Goal: Task Accomplishment & Management: Manage account settings

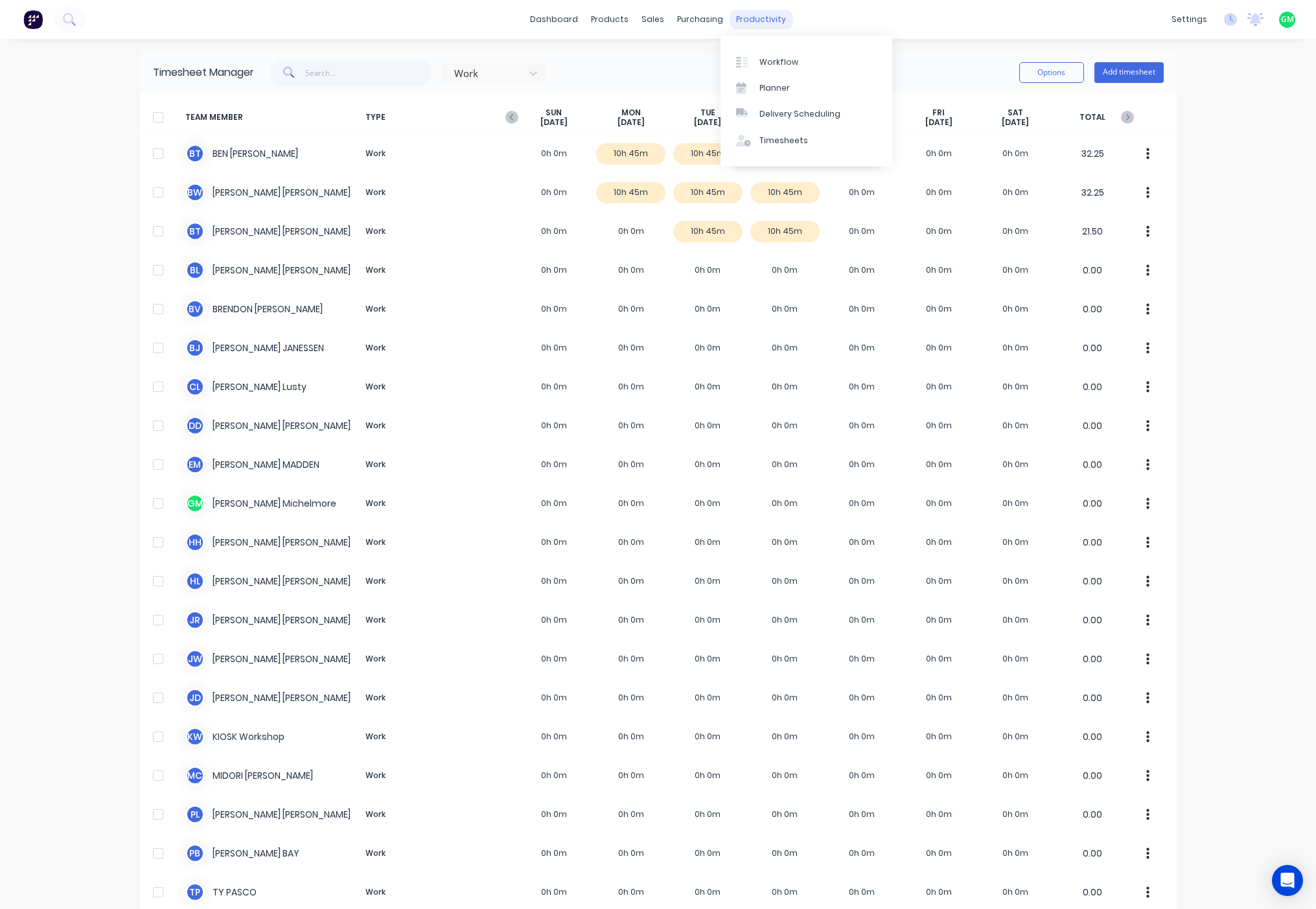
click at [747, 23] on div "productivity" at bounding box center [760, 20] width 63 height 20
click at [674, 69] on link "Sales Orders" at bounding box center [716, 61] width 171 height 26
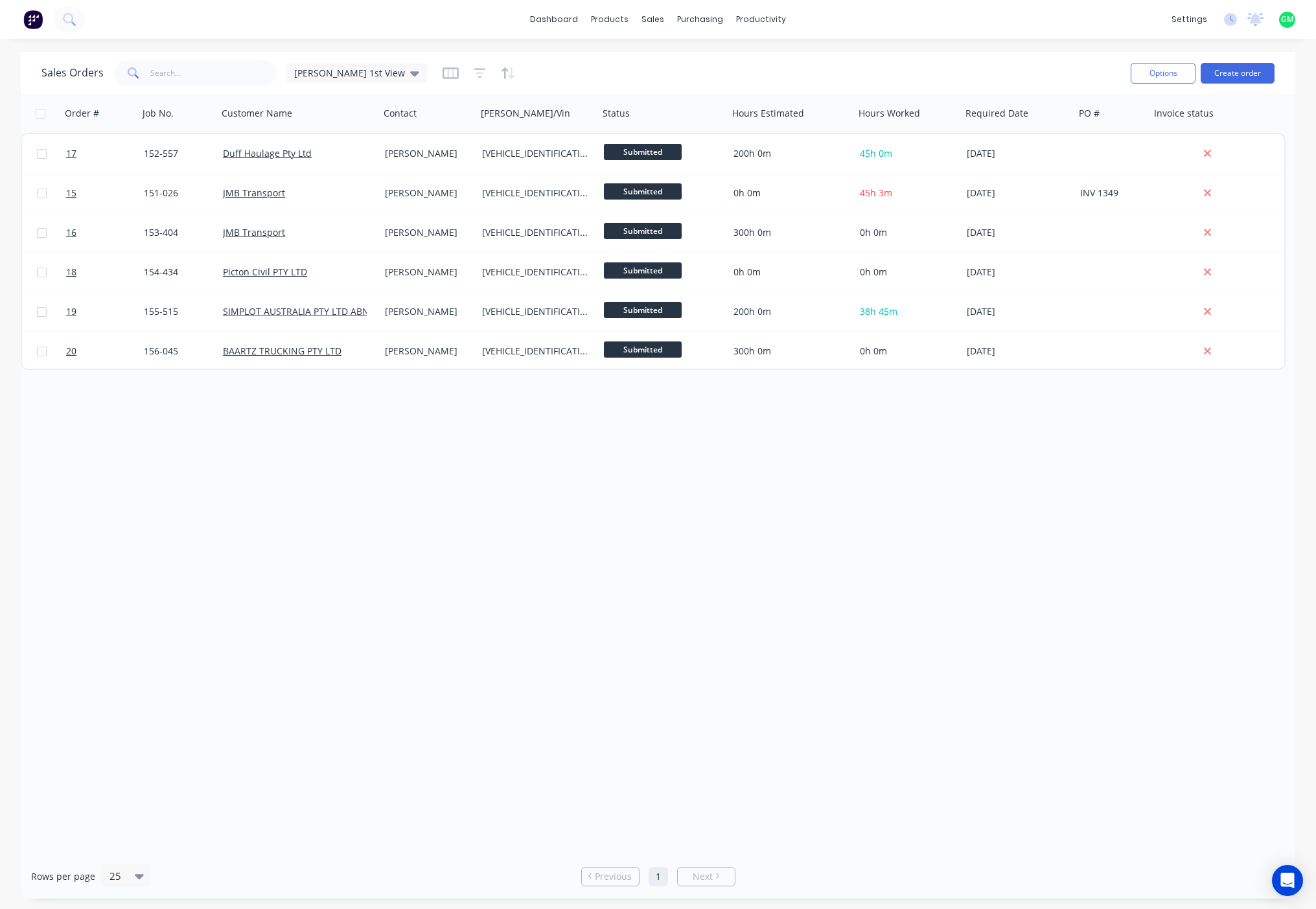
click at [1024, 648] on div "Order # Job No. Customer Name Contact [PERSON_NAME]/Vin Status Hours Estimated …" at bounding box center [657, 473] width 1274 height 759
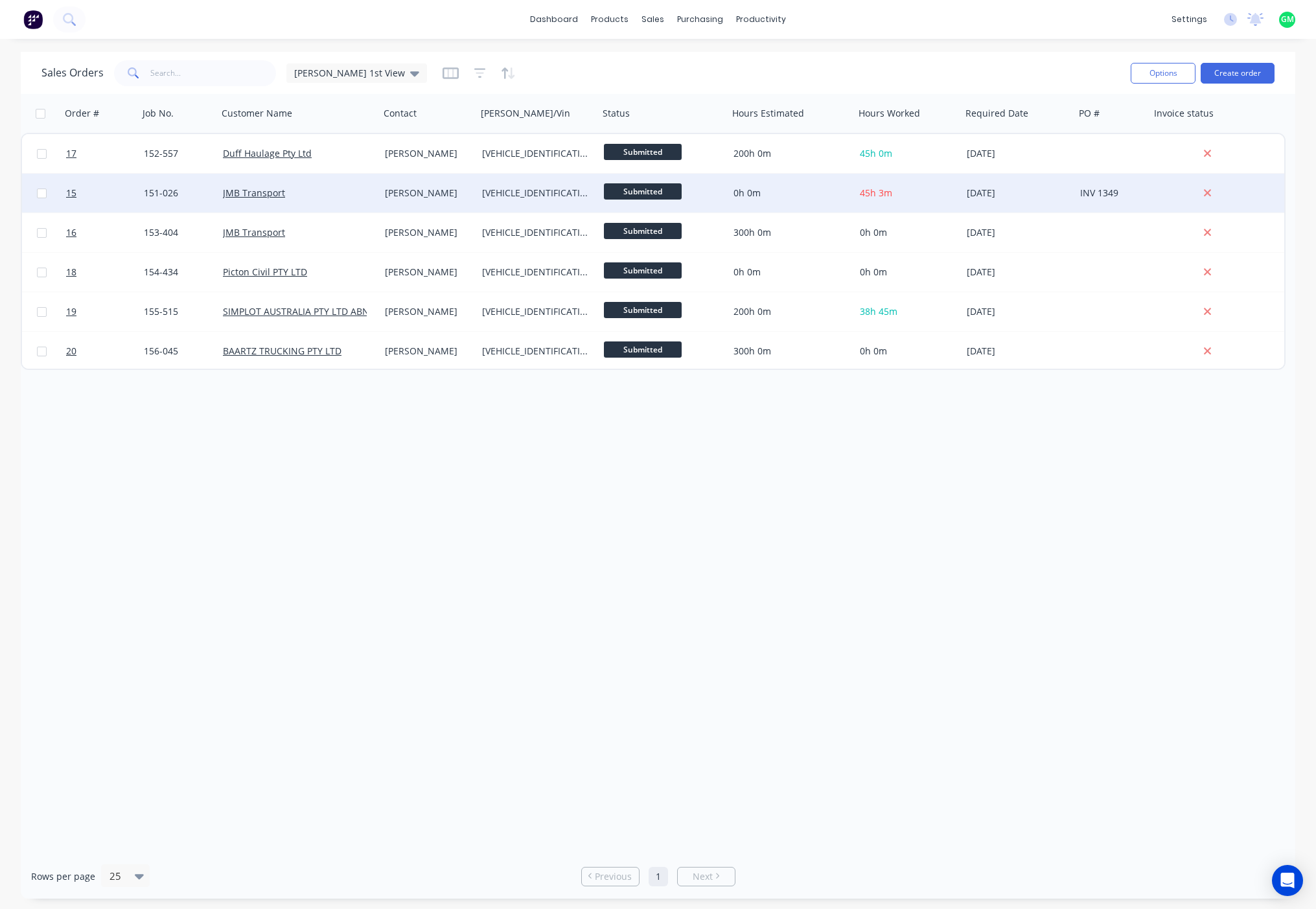
click at [877, 197] on span "45h 3m" at bounding box center [876, 192] width 33 height 12
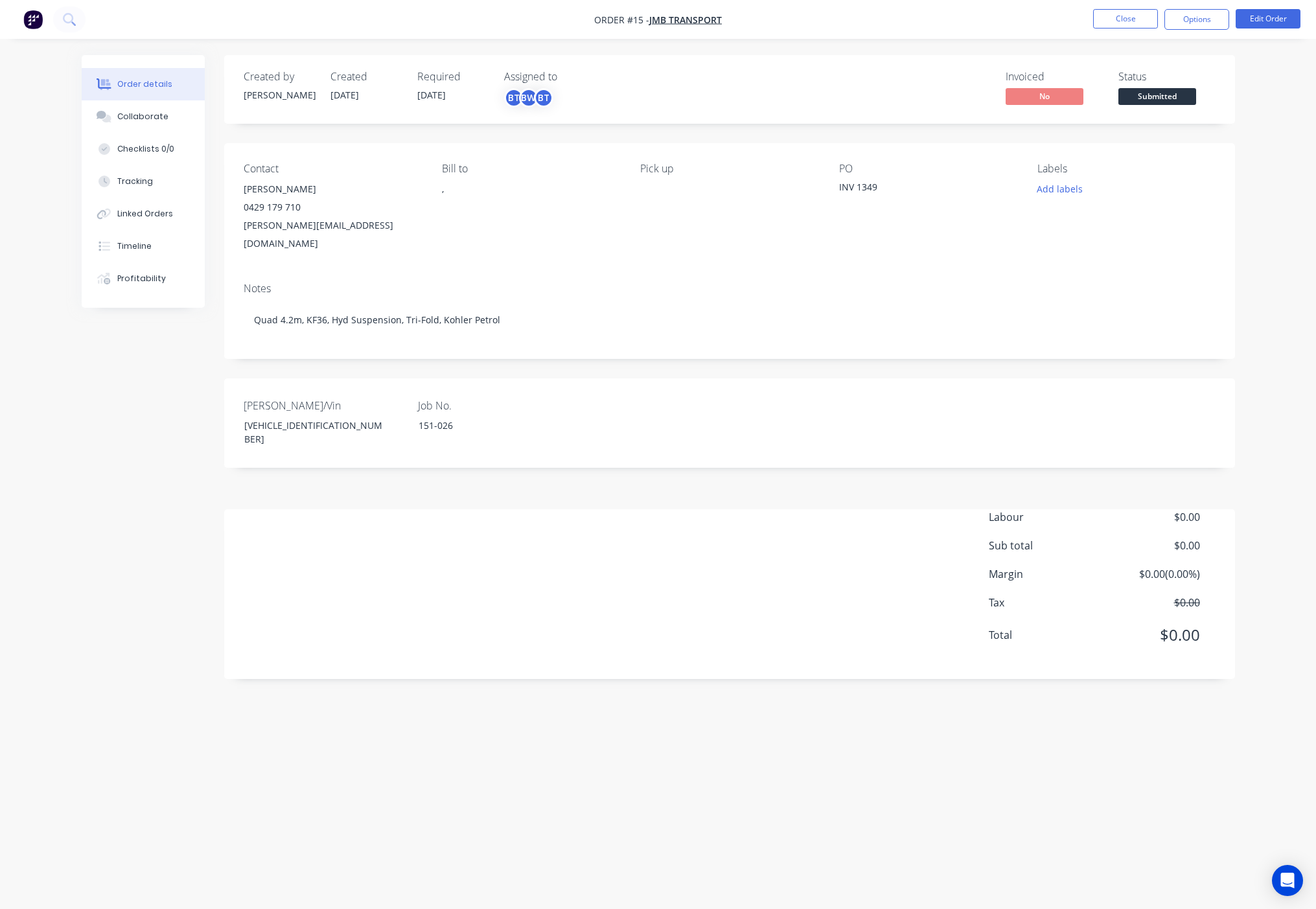
click at [586, 790] on div "Created by [PERSON_NAME] Created [DATE] Required [DATE] Assigned to BT BW BT In…" at bounding box center [658, 429] width 1152 height 749
click at [526, 398] on label "Job No." at bounding box center [498, 406] width 162 height 16
click at [1132, 24] on button "Close" at bounding box center [1125, 19] width 65 height 20
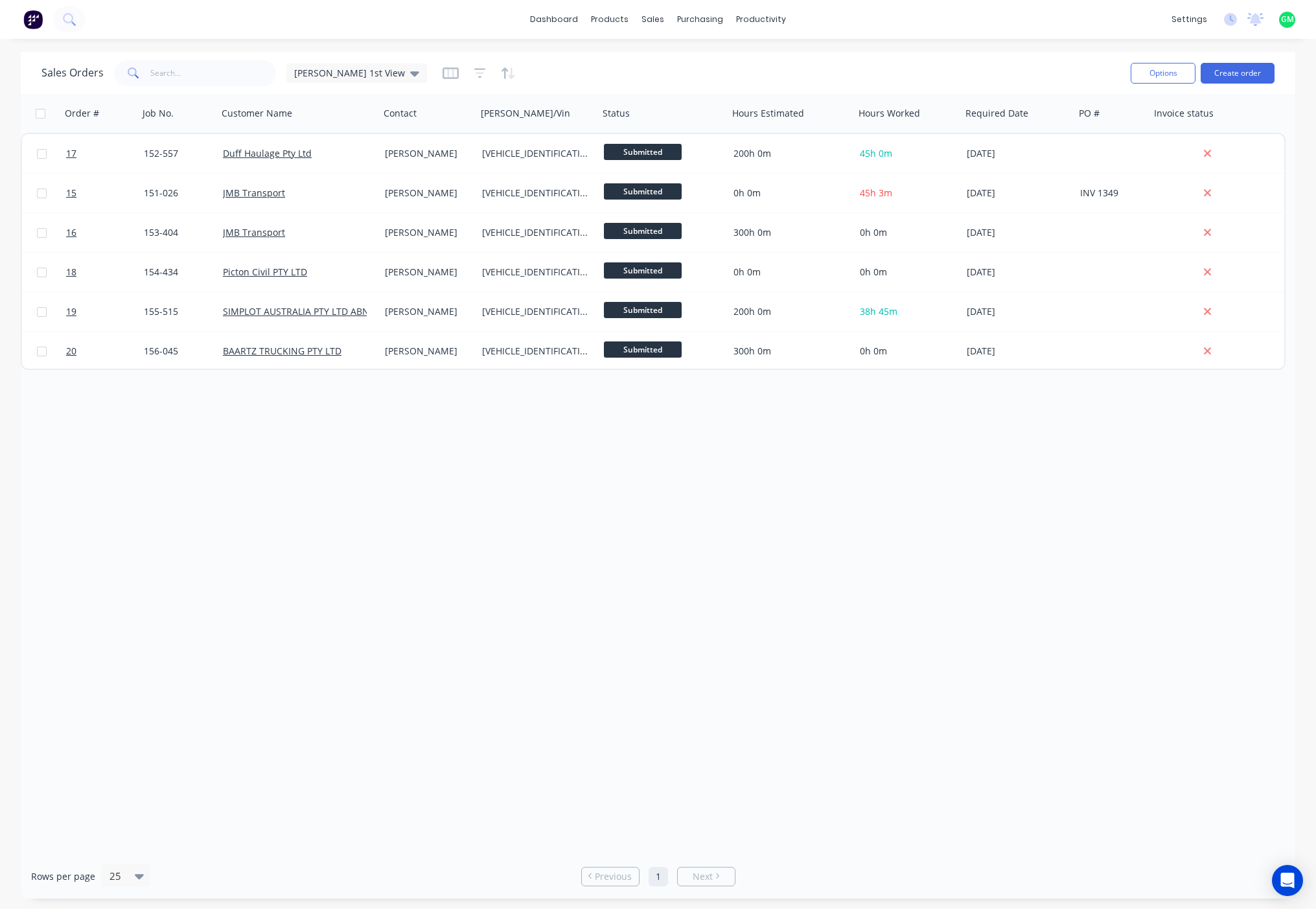
click at [616, 562] on div "Order # Job No. Customer Name Contact [PERSON_NAME]/Vin Status Hours Estimated …" at bounding box center [657, 473] width 1274 height 759
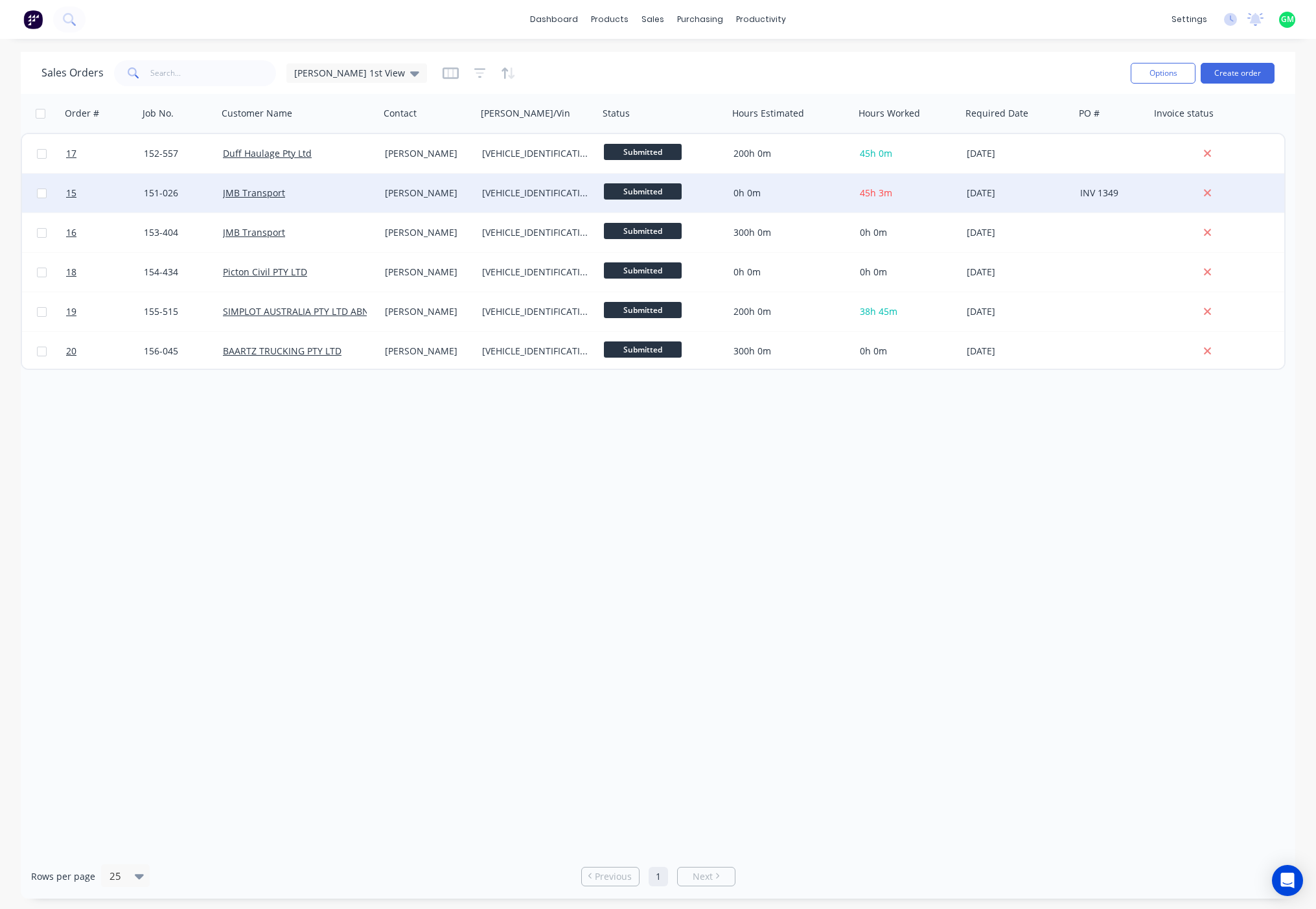
click at [733, 208] on div "0h 0m" at bounding box center [791, 192] width 126 height 38
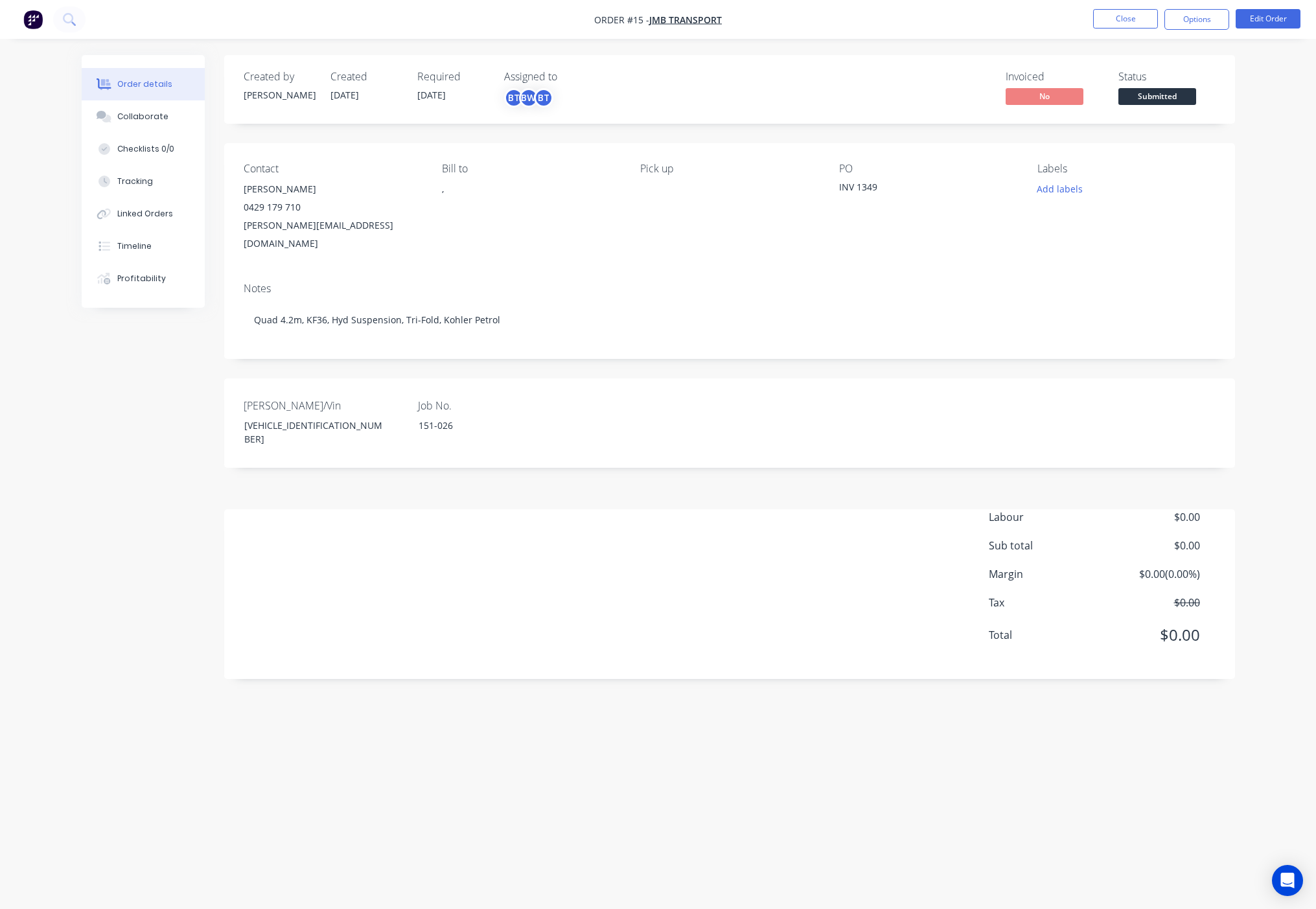
click at [777, 604] on div "Labour $0.00 Sub total $0.00 Margin $0.00 ( 0.00 %) Tax $0.00 Total $0.00" at bounding box center [729, 584] width 971 height 151
click at [1263, 18] on button "Edit Order" at bounding box center [1268, 19] width 65 height 20
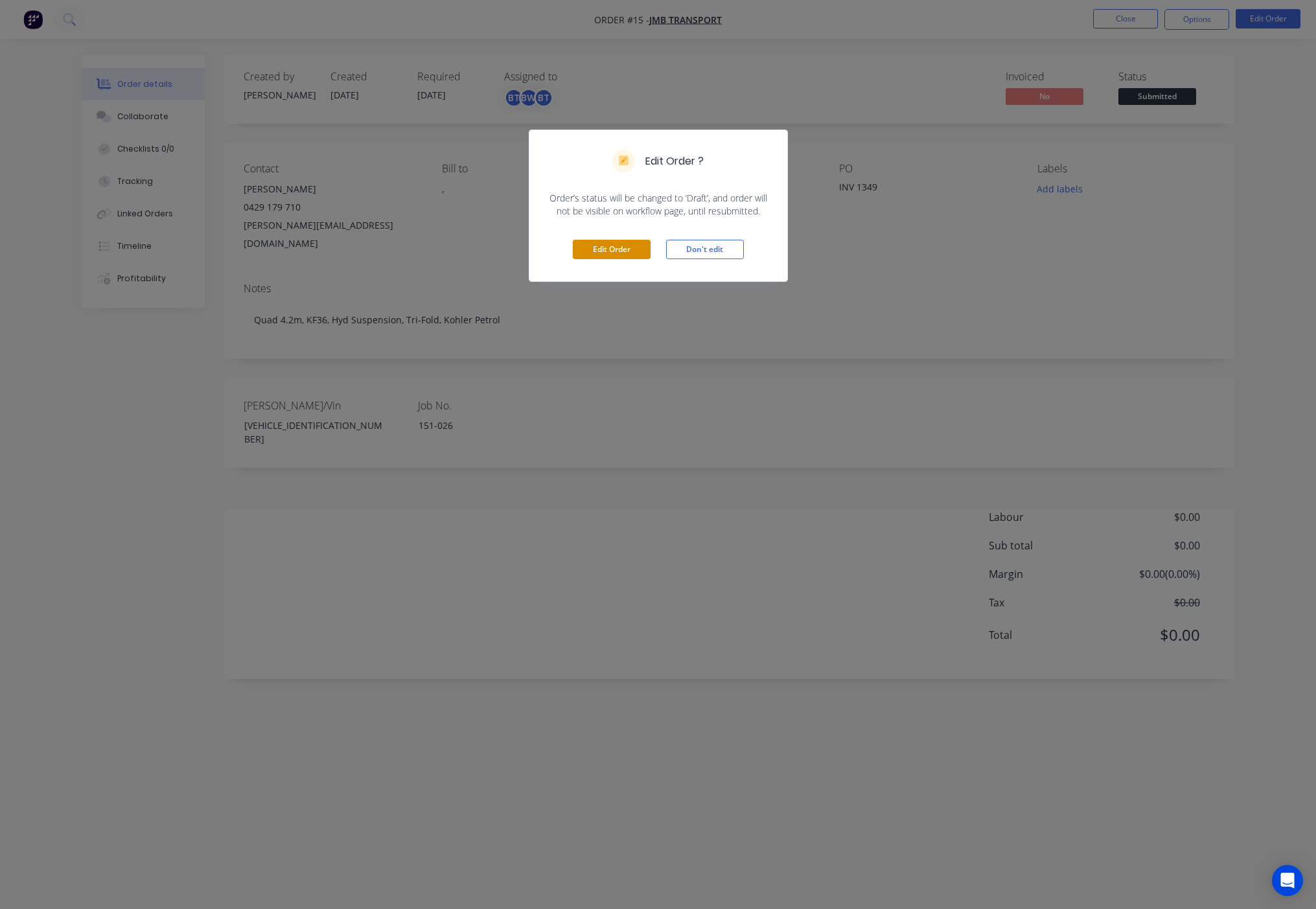
click at [589, 245] on button "Edit Order" at bounding box center [611, 249] width 78 height 20
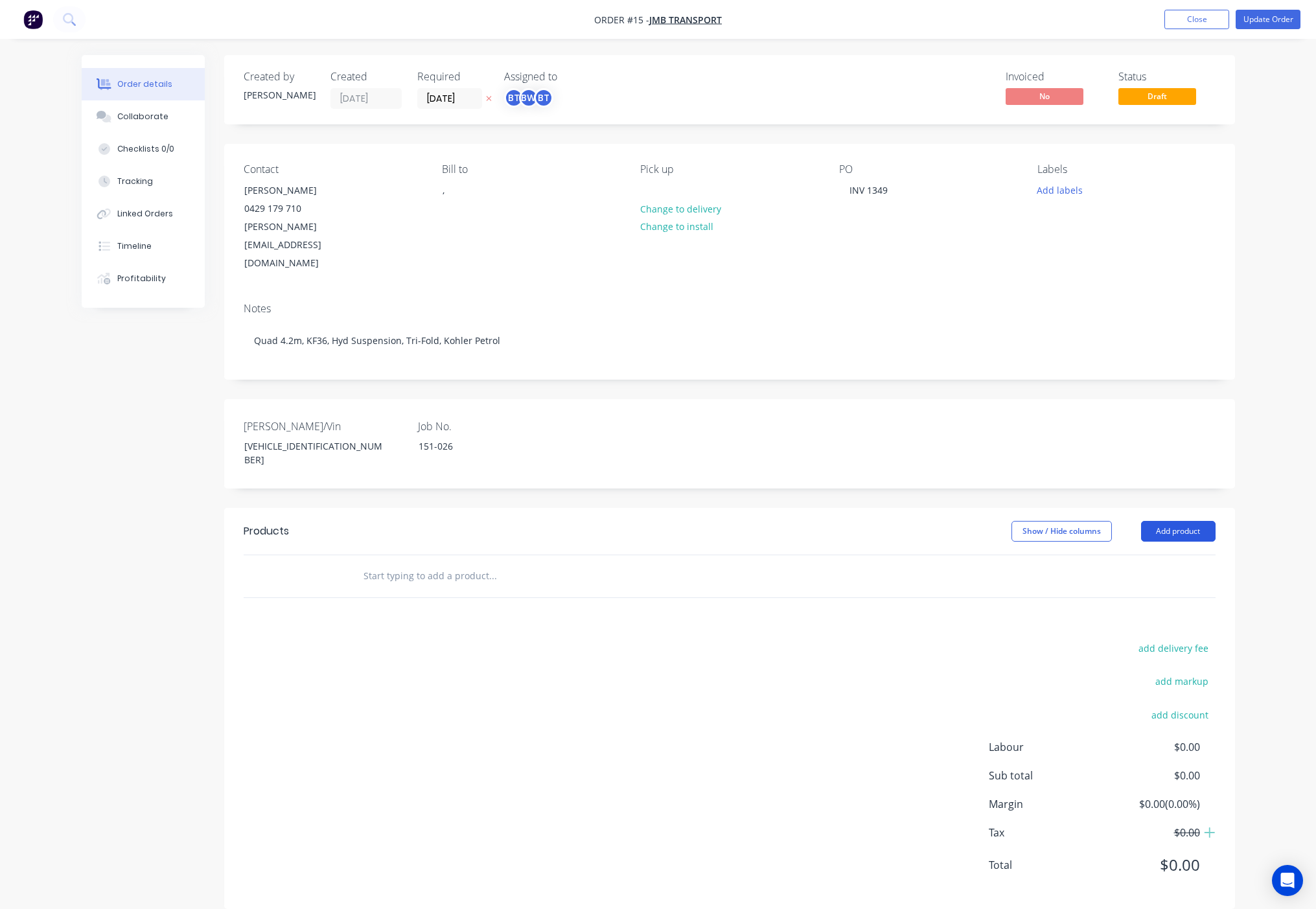
click at [1189, 521] on button "Add product" at bounding box center [1178, 531] width 75 height 21
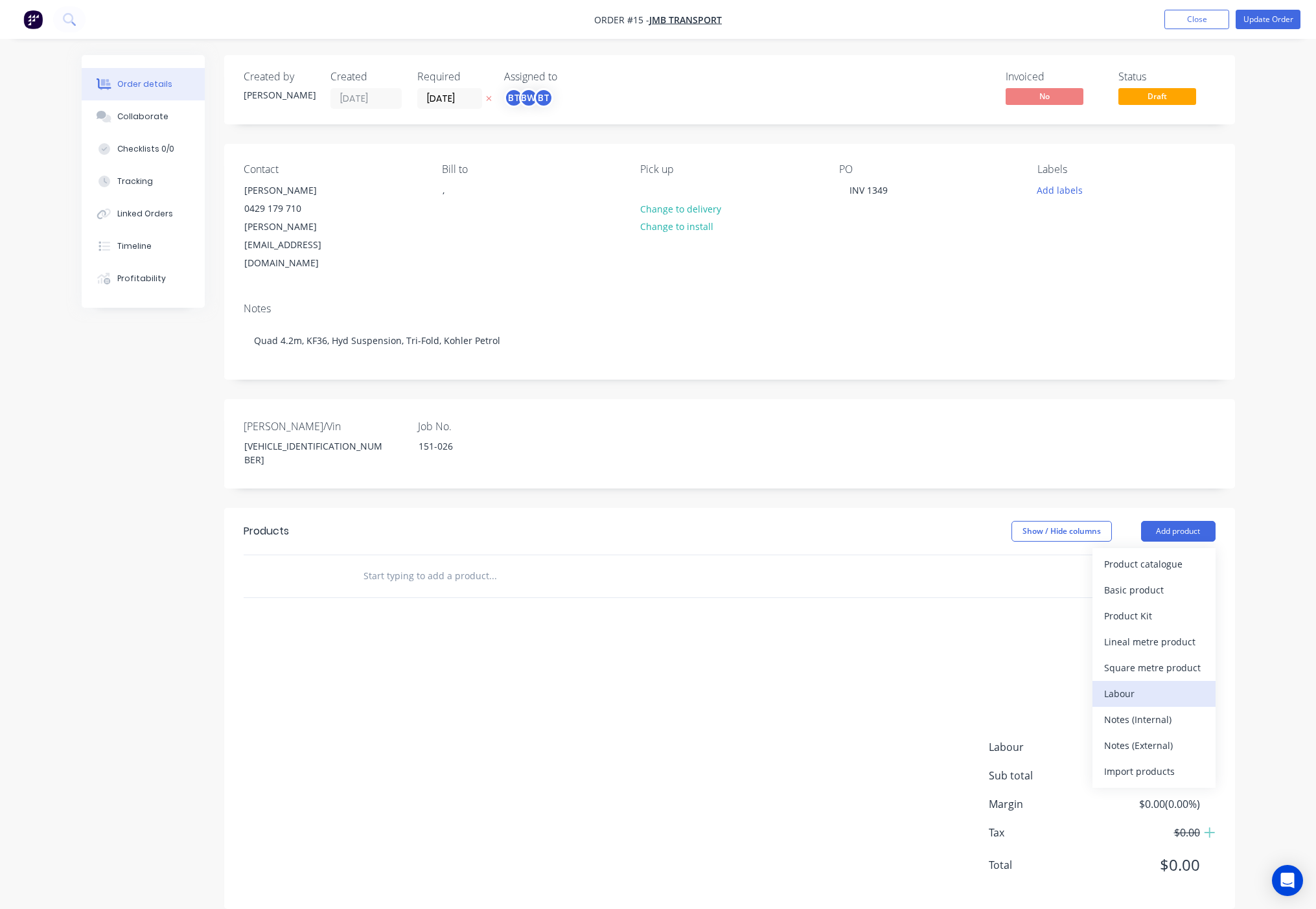
click at [1136, 683] on div "Labour" at bounding box center [1153, 692] width 99 height 19
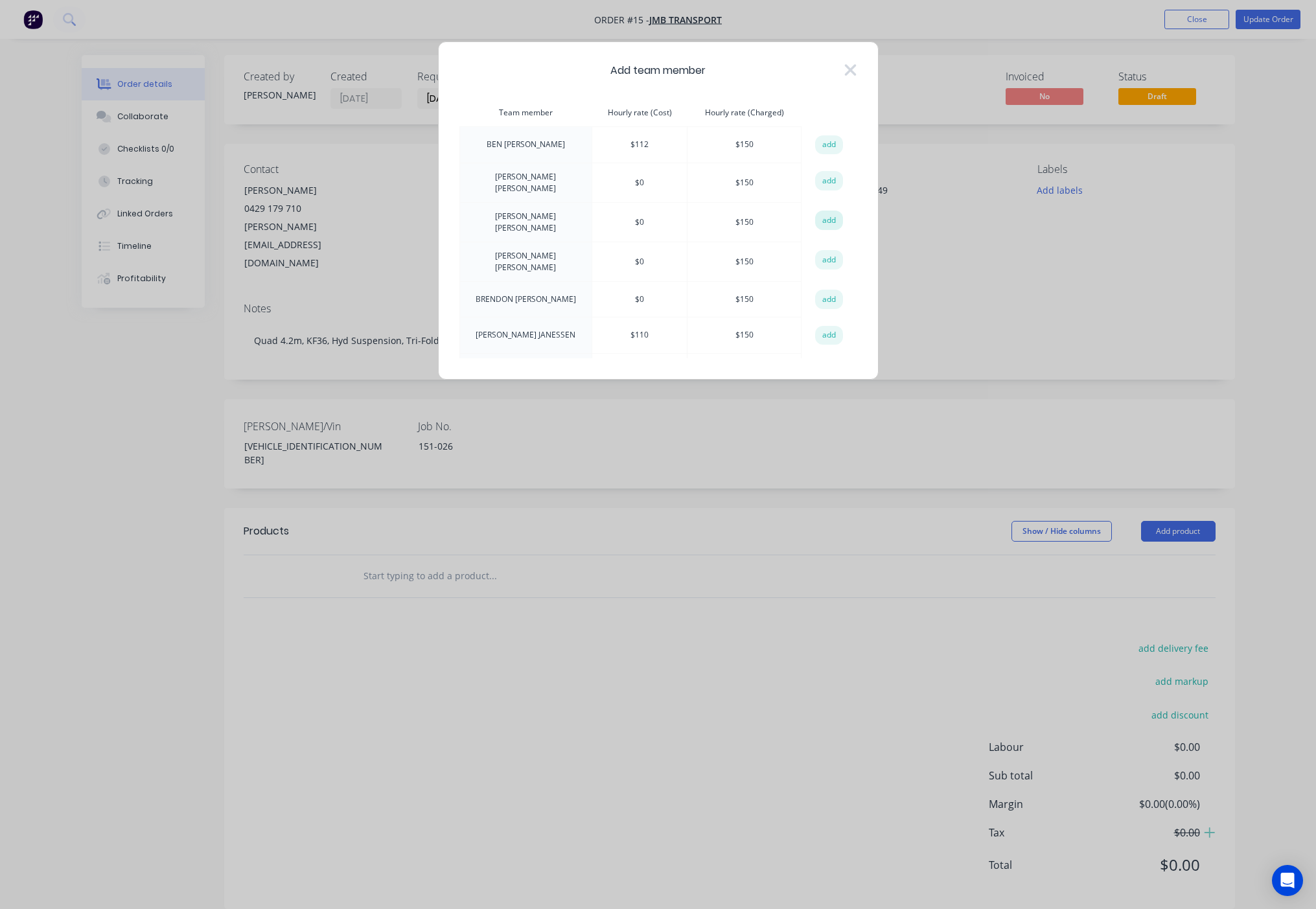
click at [820, 212] on button "add" at bounding box center [828, 221] width 29 height 20
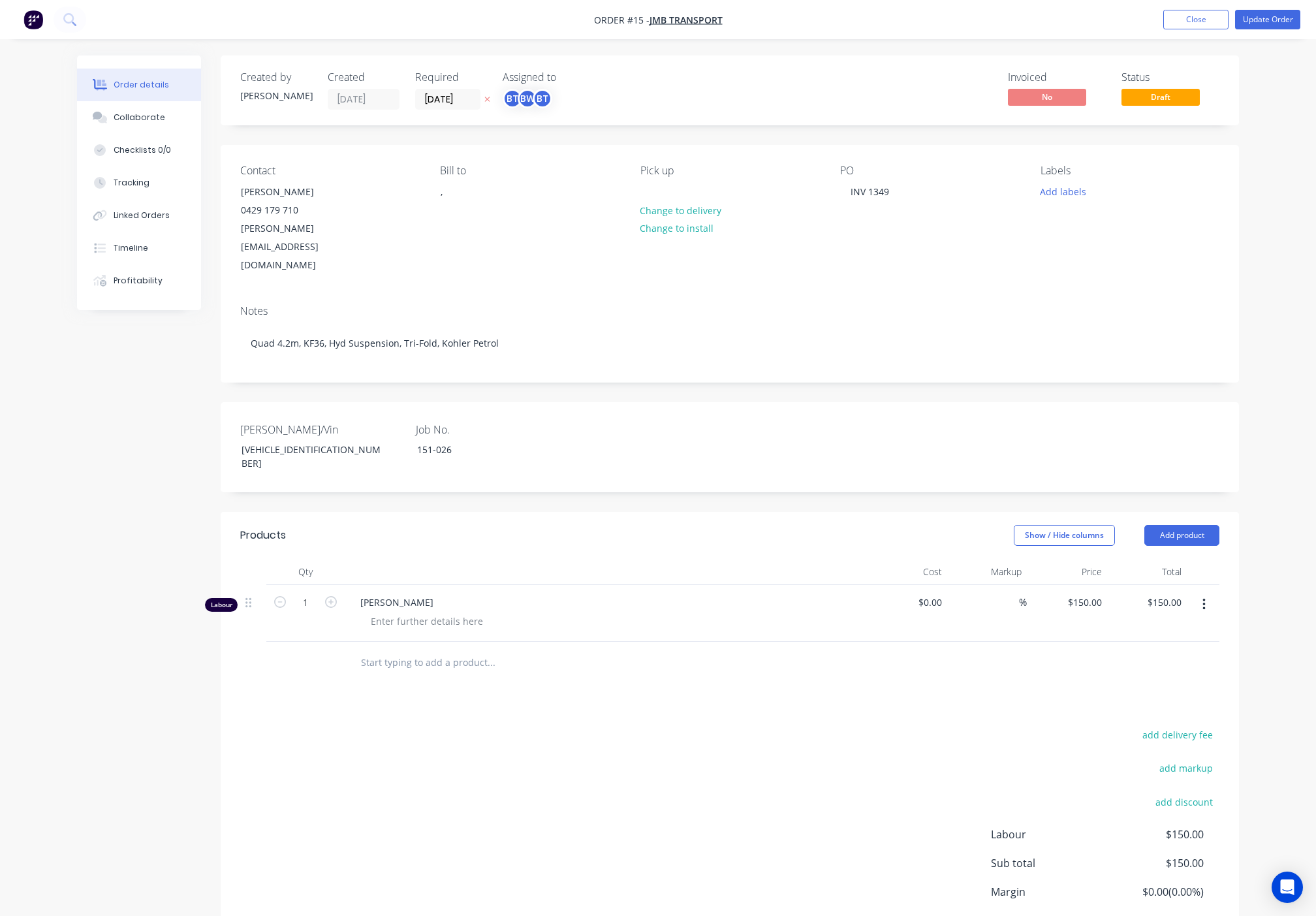
click at [300, 585] on div "1" at bounding box center [305, 612] width 78 height 57
click at [302, 585] on div "1" at bounding box center [305, 612] width 78 height 57
click at [311, 592] on input "1" at bounding box center [306, 602] width 34 height 20
type input "200"
type input "$30,000.00"
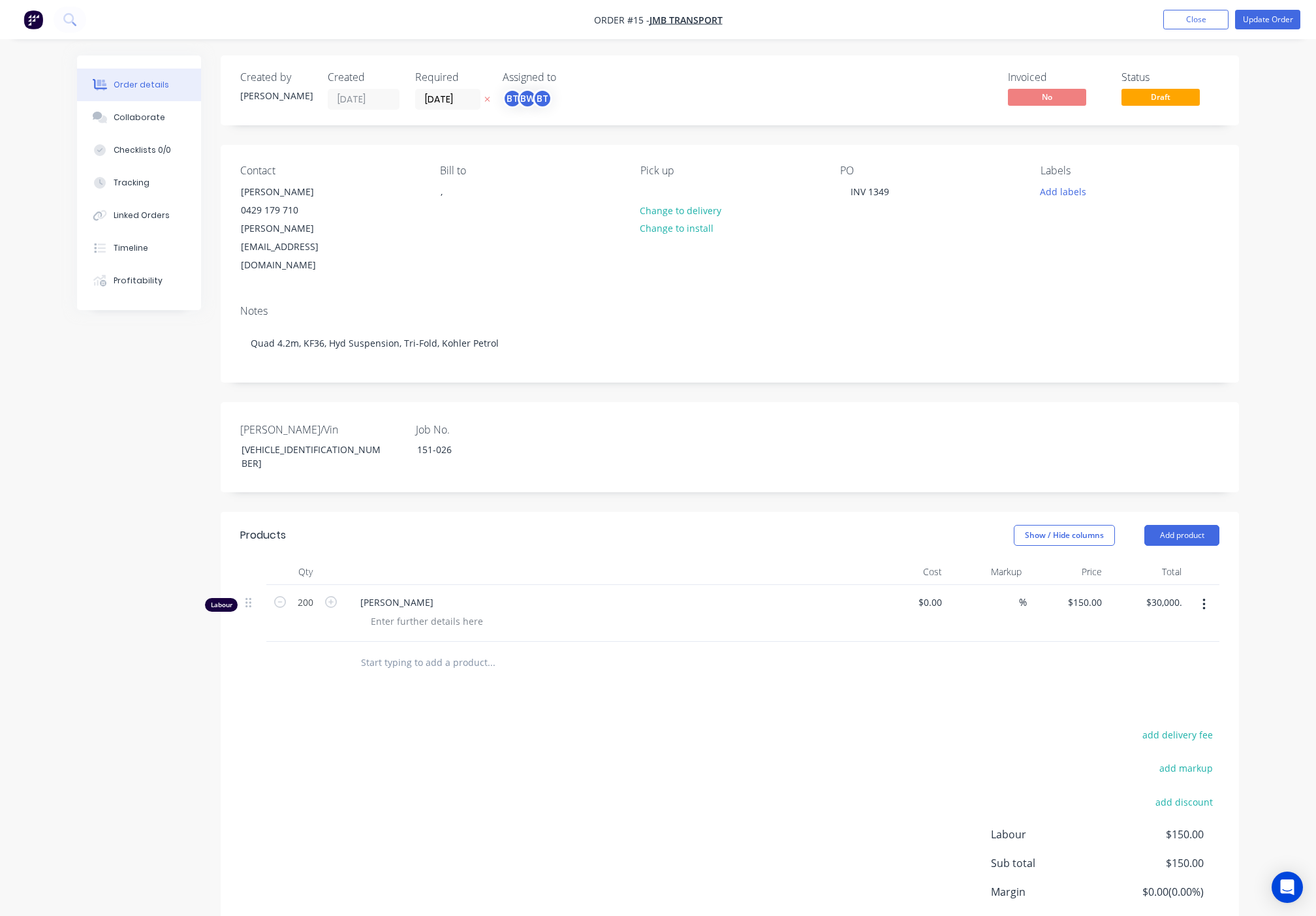
click at [467, 662] on div "Products Show / Hide columns Add product Qty Cost Markup Price Total Labour 200…" at bounding box center [729, 754] width 1018 height 485
drag, startPoint x: 461, startPoint y: 657, endPoint x: 491, endPoint y: 662, distance: 30.4
click at [401, 725] on div "add delivery fee add markup add discount Labour $30,000.00 Sub total $30,000.00…" at bounding box center [729, 851] width 979 height 252
drag, startPoint x: 499, startPoint y: 679, endPoint x: 1067, endPoint y: 445, distance: 614.3
click at [500, 725] on div "add delivery fee add markup add discount Labour $30,000.00 Sub total $30,000.00…" at bounding box center [729, 851] width 979 height 252
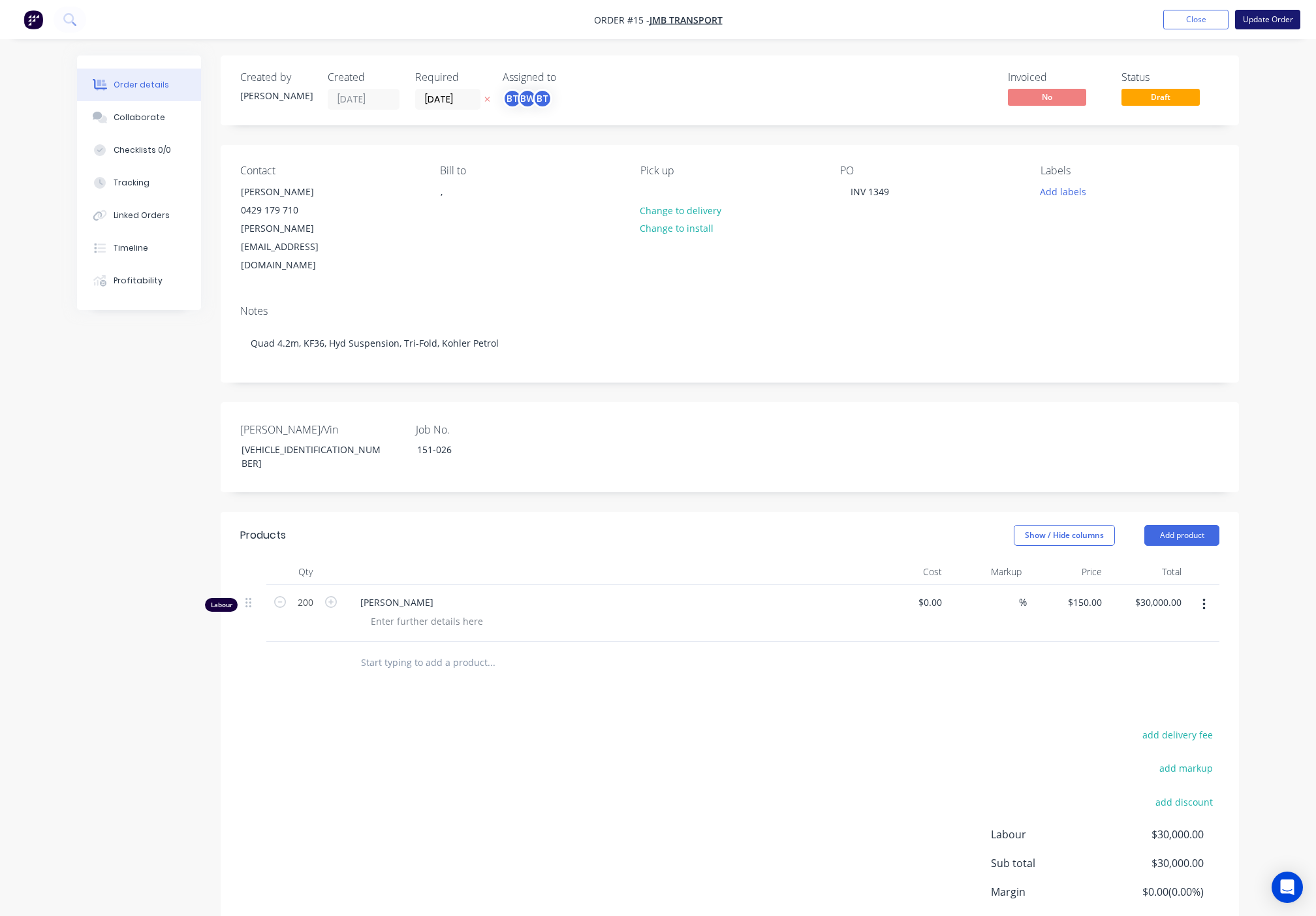
click at [1276, 26] on button "Update Order" at bounding box center [1267, 20] width 66 height 20
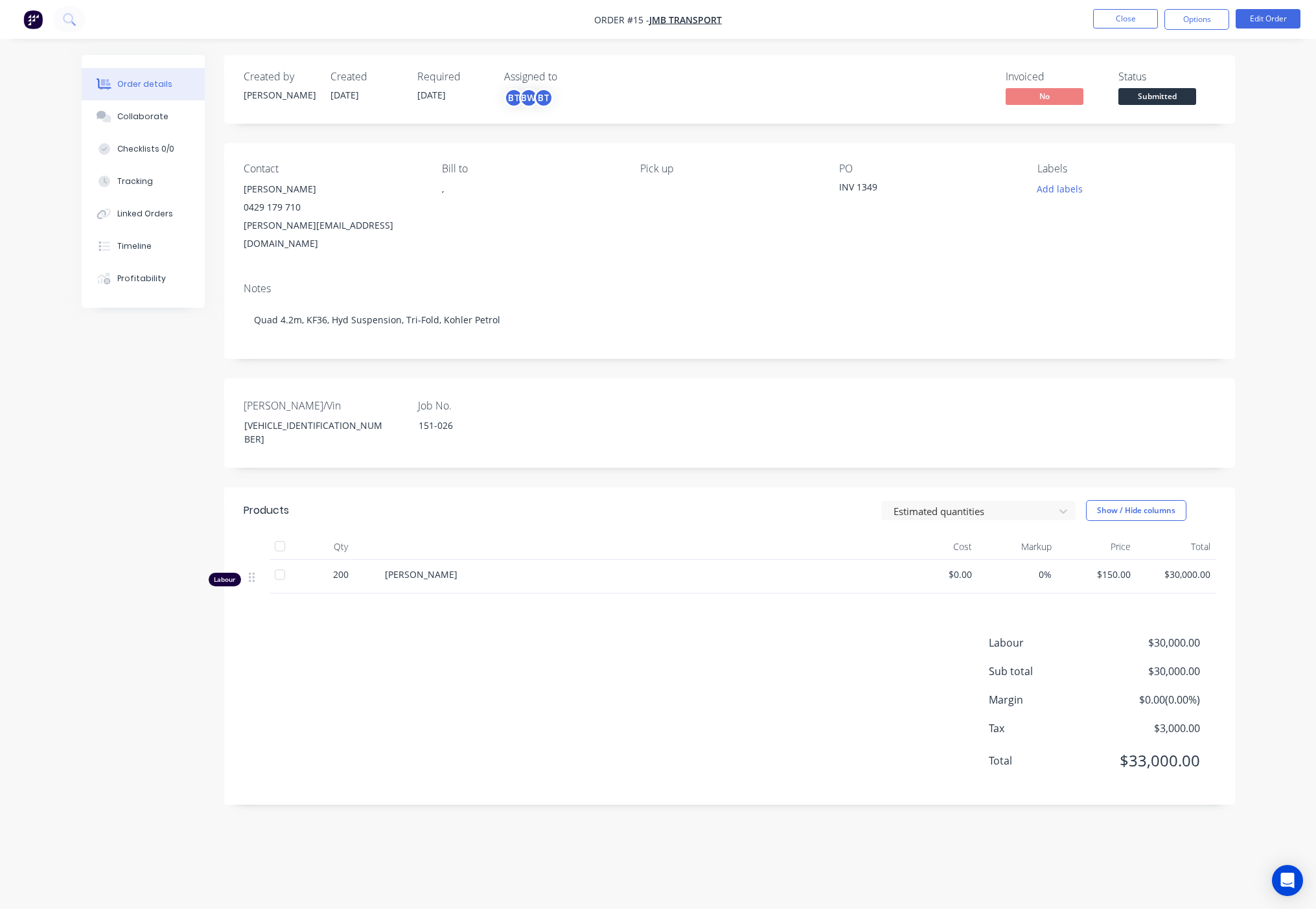
click at [1120, 283] on div "Notes" at bounding box center [729, 289] width 971 height 12
click at [763, 708] on div "Labour $30,000.00 Sub total $30,000.00 Margin $0.00 ( 0.00 %) Tax $3,000.00 Tot…" at bounding box center [729, 709] width 971 height 151
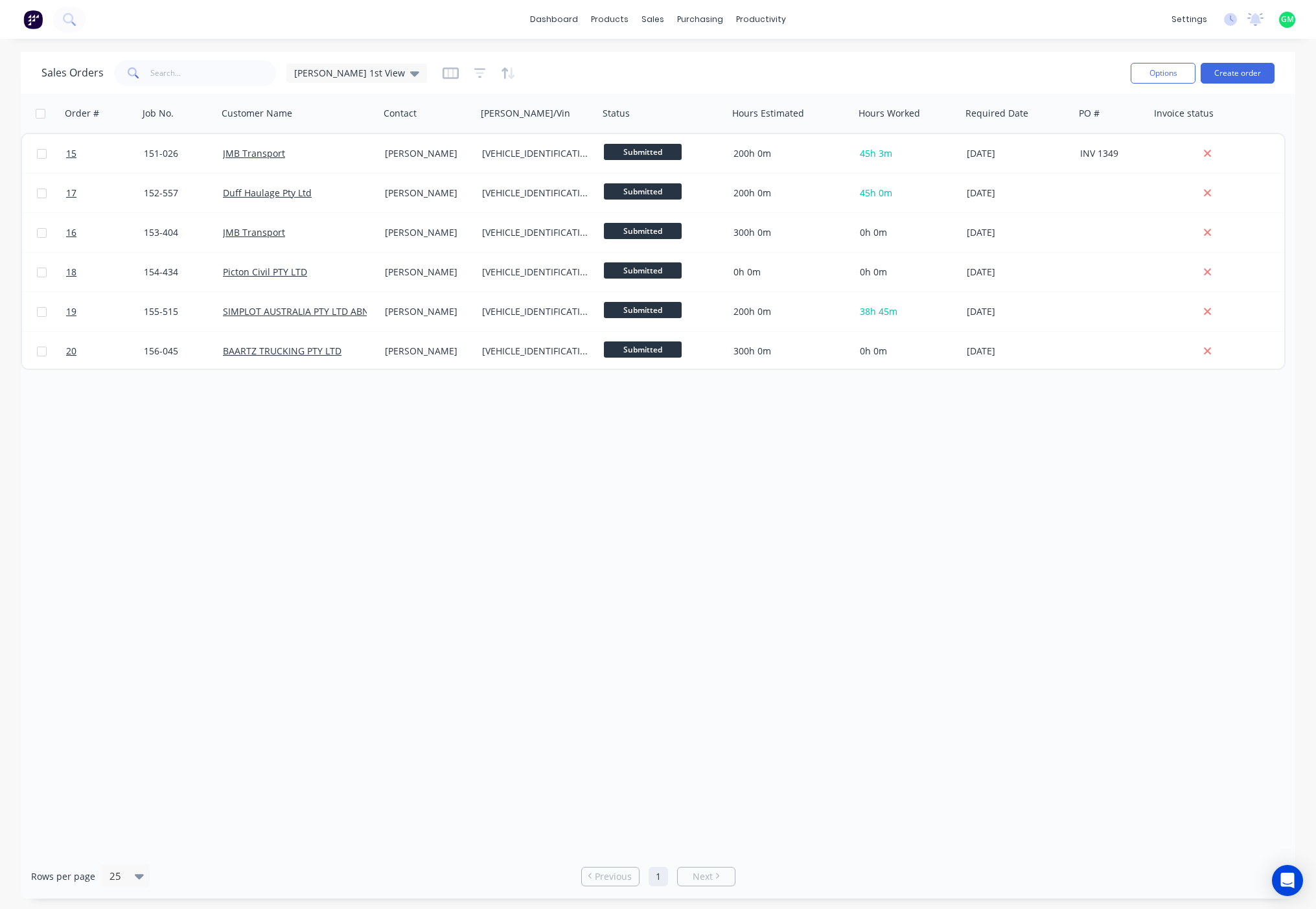
click at [792, 617] on div "Order # Job No. Customer Name Contact [PERSON_NAME]/Vin Status Hours Estimated …" at bounding box center [657, 473] width 1274 height 759
click at [899, 398] on div "Order # Job No. Customer Name Contact [PERSON_NAME]/Vin Status Hours Estimated …" at bounding box center [657, 473] width 1274 height 759
click at [854, 487] on div "Order # Job No. Customer Name Contact [PERSON_NAME]/Vin Status Hours Estimated …" at bounding box center [657, 473] width 1274 height 759
click at [162, 26] on div "dashboard products sales purchasing productivity dashboard products Product Cat…" at bounding box center [658, 19] width 1316 height 38
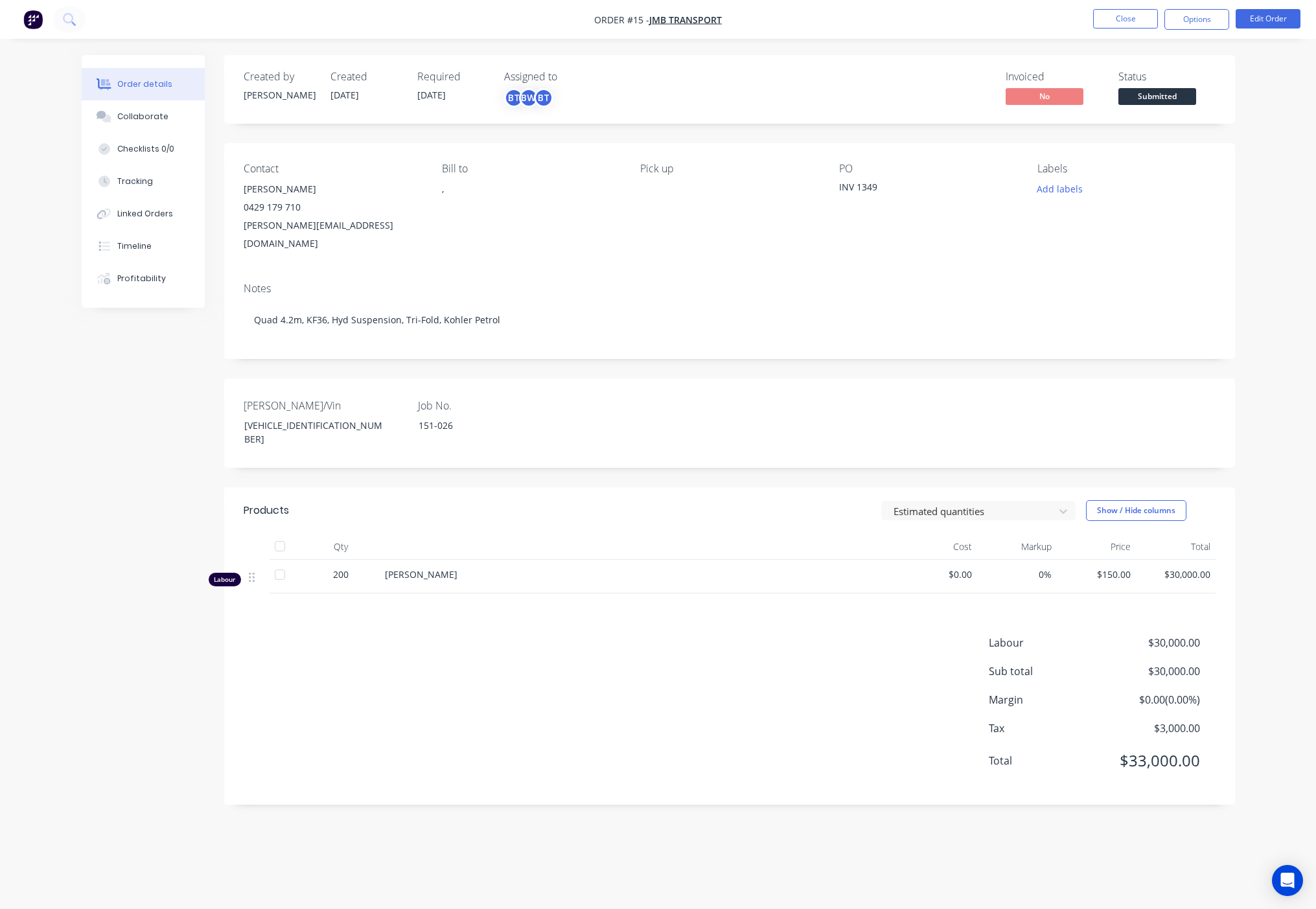
click at [695, 751] on div "Labour $30,000.00 Sub total $30,000.00 Margin $0.00 ( 0.00 %) Tax $3,000.00 Tot…" at bounding box center [729, 709] width 971 height 151
click at [725, 725] on div "Labour $30,000.00 Sub total $30,000.00 Margin $0.00 ( 0.00 %) Tax $3,000.00 Tot…" at bounding box center [729, 709] width 971 height 151
click at [719, 74] on div "Invoiced No Status Submitted" at bounding box center [924, 90] width 582 height 37
click at [121, 434] on div "Created by [PERSON_NAME] Created [DATE] Required [DATE] Assigned to BT BW BT In…" at bounding box center [658, 439] width 1152 height 769
click at [1136, 25] on button "Close" at bounding box center [1125, 19] width 65 height 20
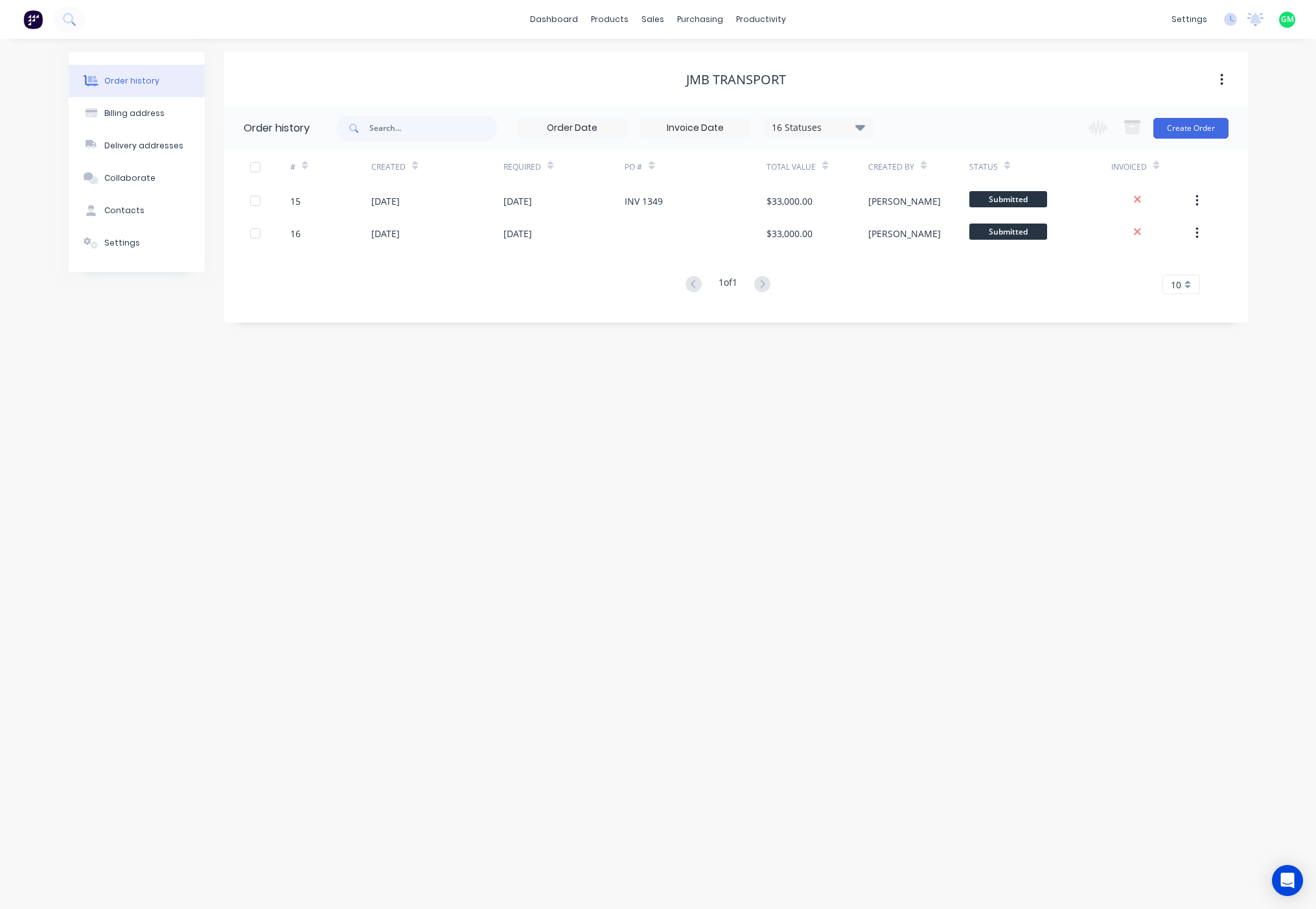
drag, startPoint x: 762, startPoint y: 582, endPoint x: 719, endPoint y: 311, distance: 274.4
click at [757, 598] on div "Order history Billing address Delivery addresses Collaborate Contacts Settings …" at bounding box center [658, 473] width 1316 height 870
click at [763, 17] on div "productivity" at bounding box center [760, 20] width 63 height 20
drag, startPoint x: 588, startPoint y: 812, endPoint x: 510, endPoint y: 137, distance: 679.5
click at [591, 795] on div "Order history Billing address Delivery addresses Collaborate Contacts Settings …" at bounding box center [658, 473] width 1316 height 870
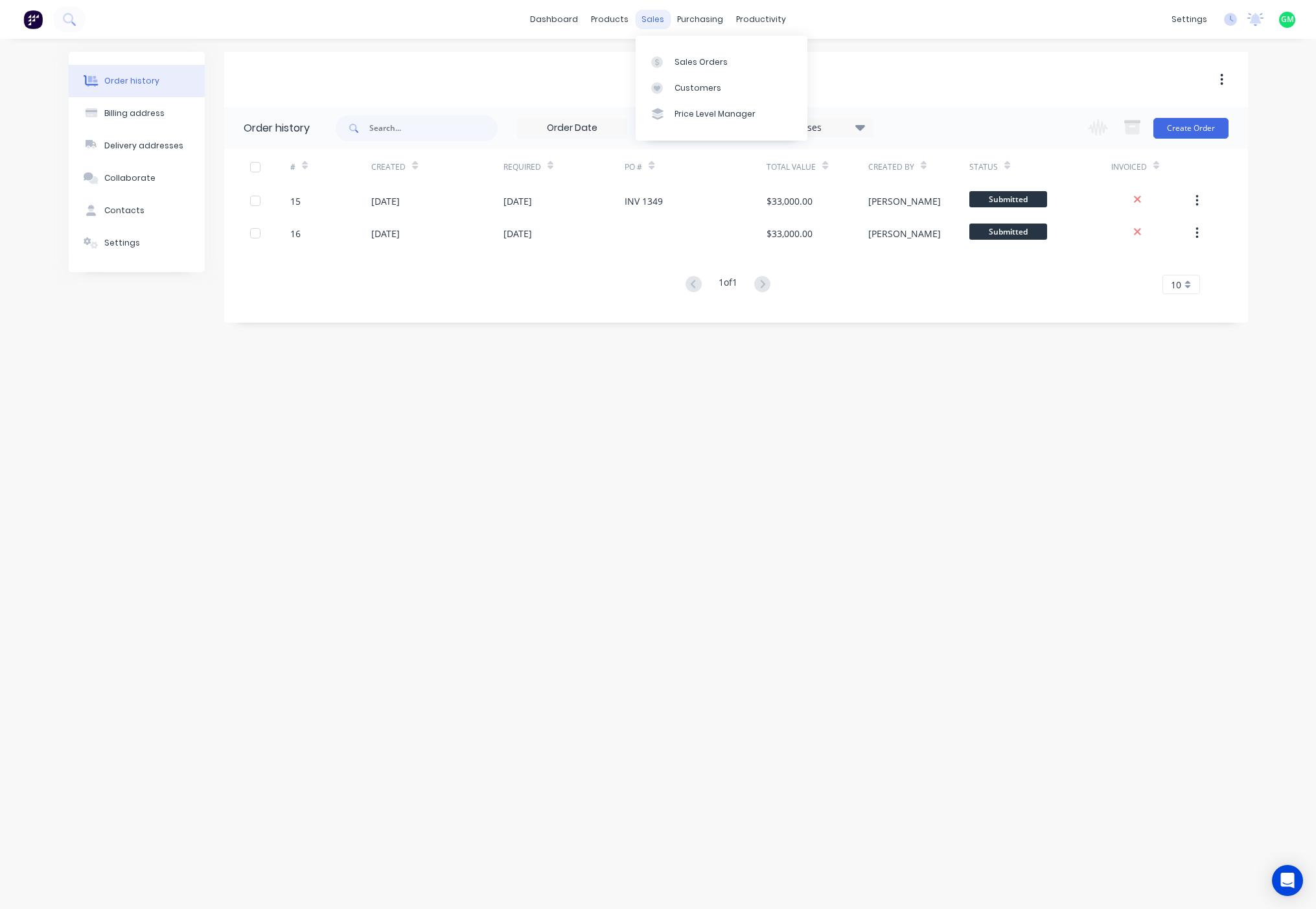
click at [655, 24] on div "sales" at bounding box center [652, 20] width 35 height 20
click at [677, 65] on div "Sales Orders" at bounding box center [701, 62] width 53 height 12
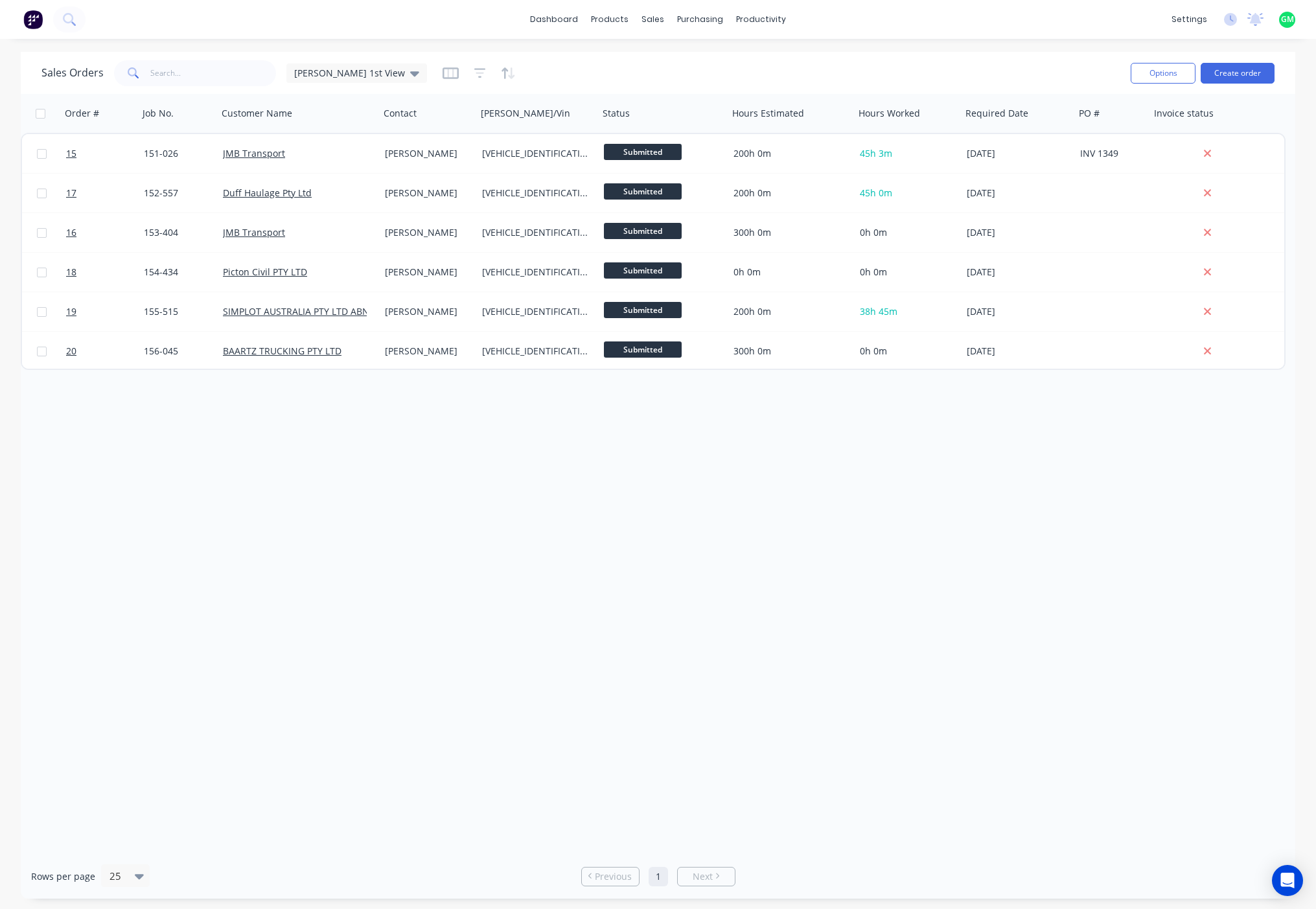
drag, startPoint x: 603, startPoint y: 706, endPoint x: 521, endPoint y: 901, distance: 211.5
click at [604, 705] on div "Order # Job No. Customer Name Contact [PERSON_NAME]/Vin Status Hours Estimated …" at bounding box center [657, 473] width 1274 height 759
click at [613, 18] on div "products" at bounding box center [609, 20] width 50 height 20
